Goal: Information Seeking & Learning: Learn about a topic

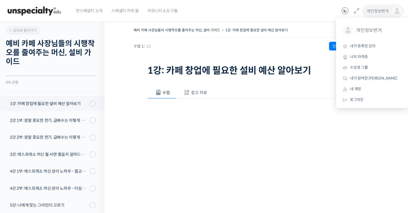
scroll to position [74, 0]
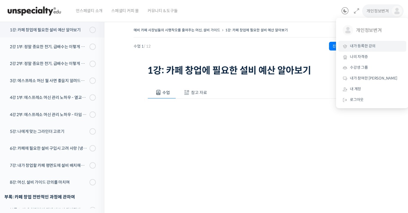
click at [378, 46] on link "내가 등록한 강의" at bounding box center [373, 46] width 68 height 11
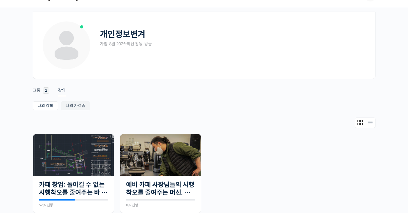
scroll to position [15, 0]
click at [68, 165] on img at bounding box center [73, 155] width 81 height 42
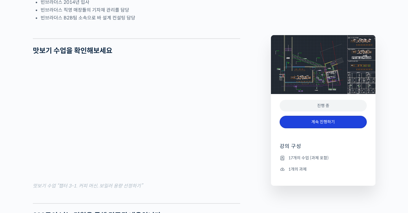
click at [333, 123] on link "계속 진행하기" at bounding box center [323, 122] width 87 height 12
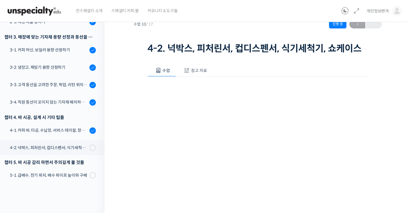
scroll to position [111, 0]
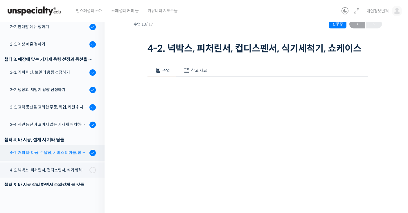
click at [79, 153] on div "4-1. 커피 바, 타공, 수납장, 서비스 테이블, 창고 및 직원 휴게실" at bounding box center [49, 153] width 78 height 6
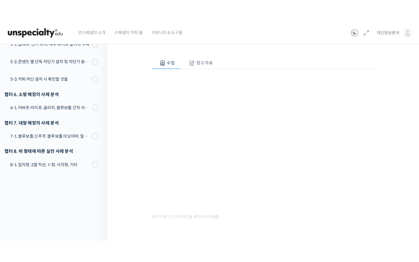
scroll to position [231, 0]
